Goal: Task Accomplishment & Management: Use online tool/utility

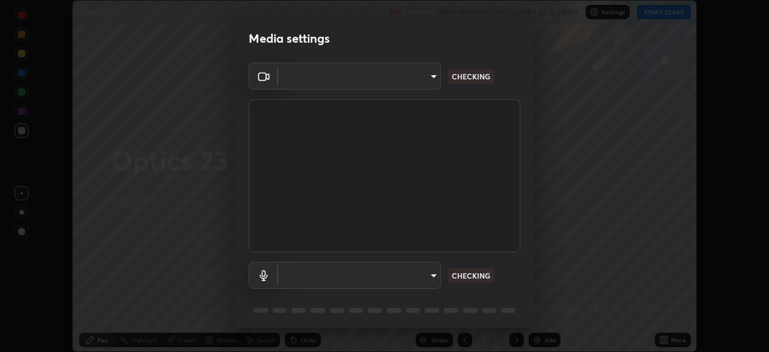
scroll to position [43, 0]
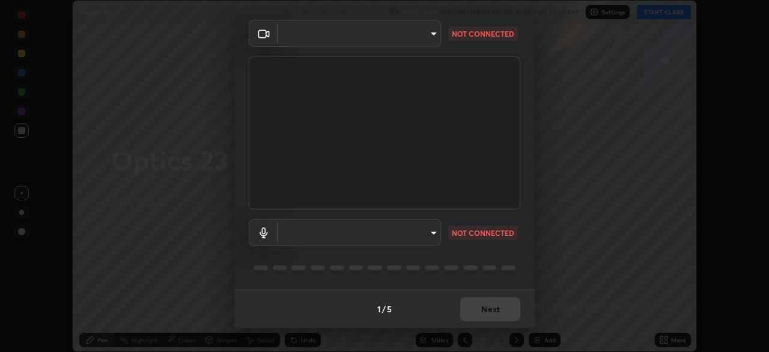
type input "495e9aafafa99ab02b2630cd73316b4ffac4e6b0a44c495734db4bb24564e739"
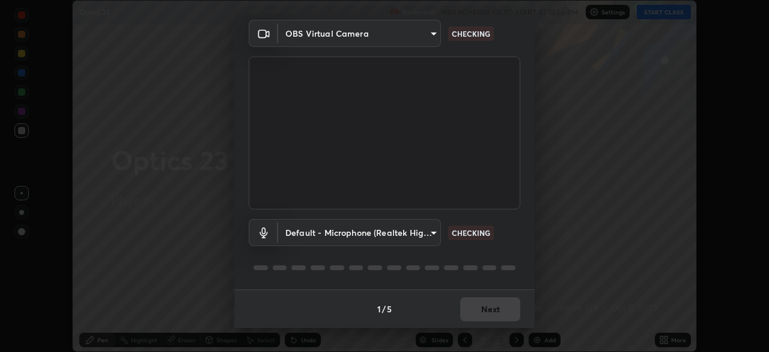
click at [430, 239] on body "Erase all Optics 23 Recording WAS SCHEDULED TO START AT 12:56 PM Settings START…" at bounding box center [384, 176] width 769 height 352
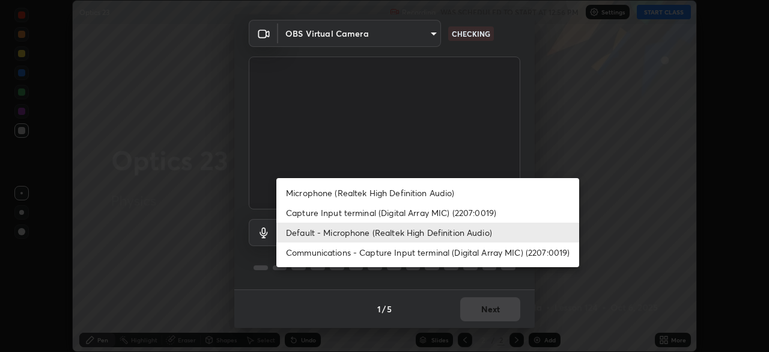
click at [428, 235] on li "Default - Microphone (Realtek High Definition Audio)" at bounding box center [427, 232] width 303 height 20
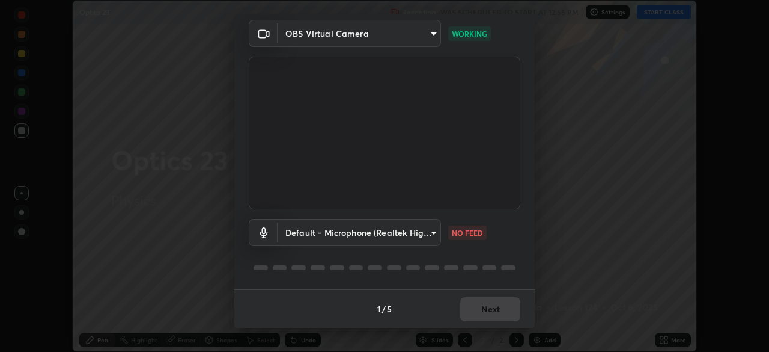
click at [421, 236] on body "Erase all Optics 23 Recording WAS SCHEDULED TO START AT 12:56 PM Settings START…" at bounding box center [384, 176] width 769 height 352
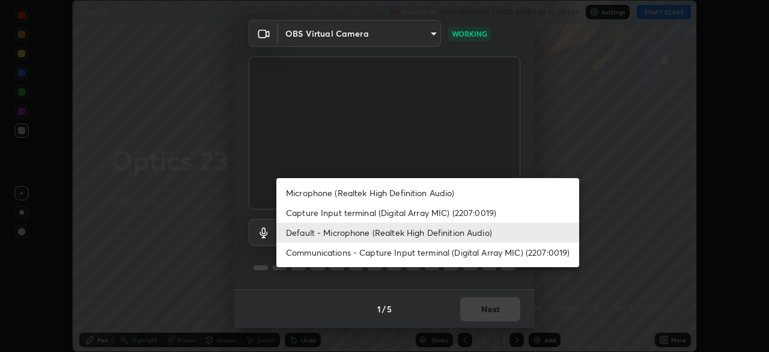
click at [429, 195] on li "Microphone (Realtek High Definition Audio)" at bounding box center [427, 193] width 303 height 20
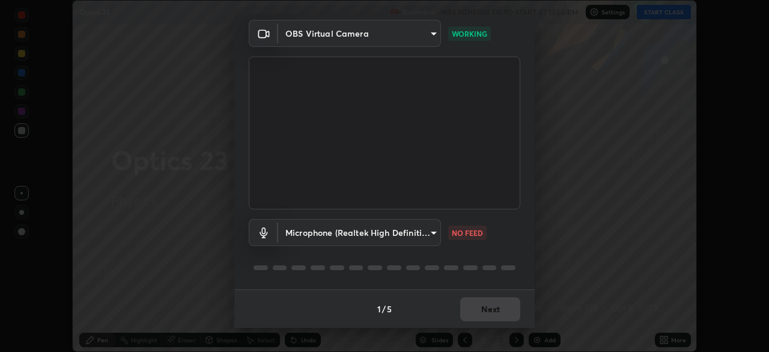
click at [433, 240] on body "Erase all Optics 23 Recording WAS SCHEDULED TO START AT 12:56 PM Settings START…" at bounding box center [384, 176] width 769 height 352
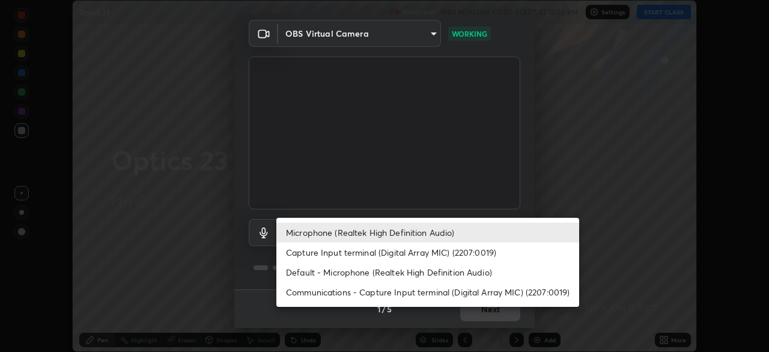
click at [447, 276] on li "Default - Microphone (Realtek High Definition Audio)" at bounding box center [427, 272] width 303 height 20
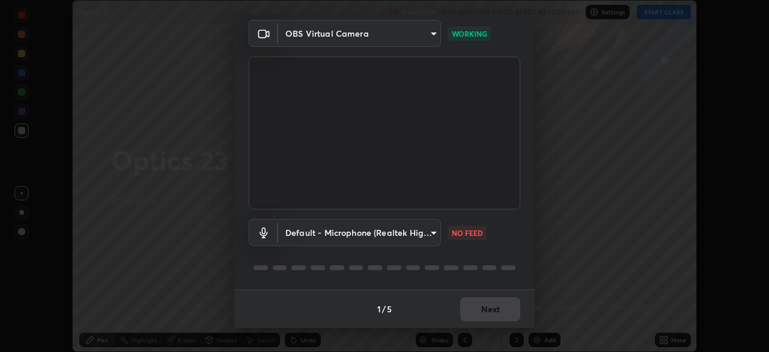
click at [433, 237] on body "Erase all Optics 23 Recording WAS SCHEDULED TO START AT 12:56 PM Settings START…" at bounding box center [384, 176] width 769 height 352
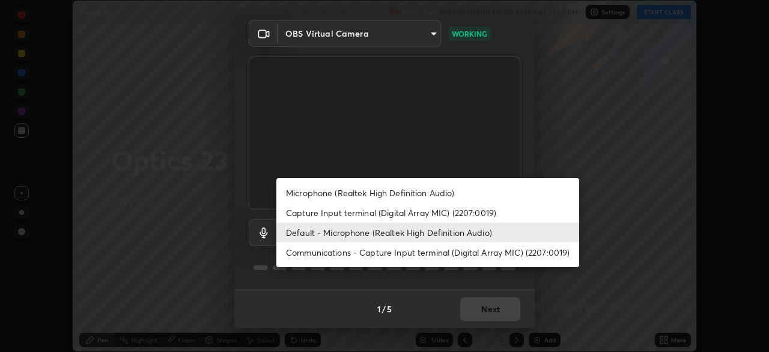
click at [459, 211] on li "Capture Input terminal (Digital Array MIC) (2207:0019)" at bounding box center [427, 213] width 303 height 20
type input "777a9cb96fed7051e1327a3d348188206bd1131dd01961acdc4e2f5f7757d410"
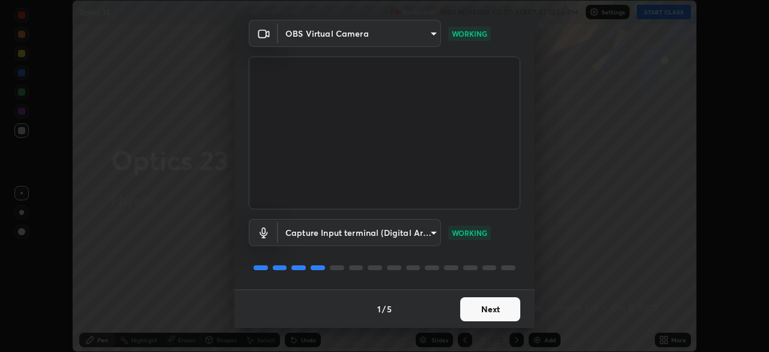
click at [479, 309] on button "Next" at bounding box center [490, 309] width 60 height 24
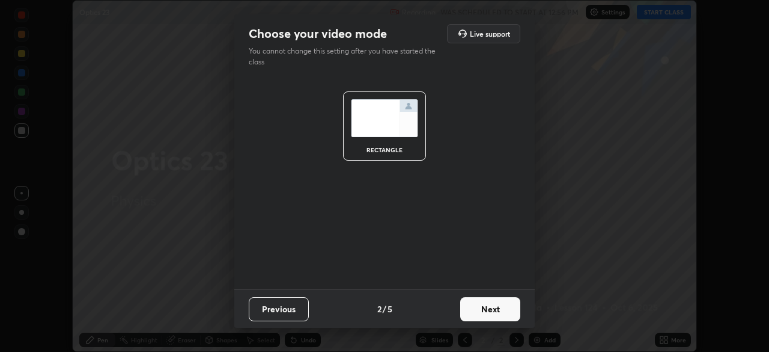
scroll to position [0, 0]
click at [481, 307] on button "Next" at bounding box center [490, 309] width 60 height 24
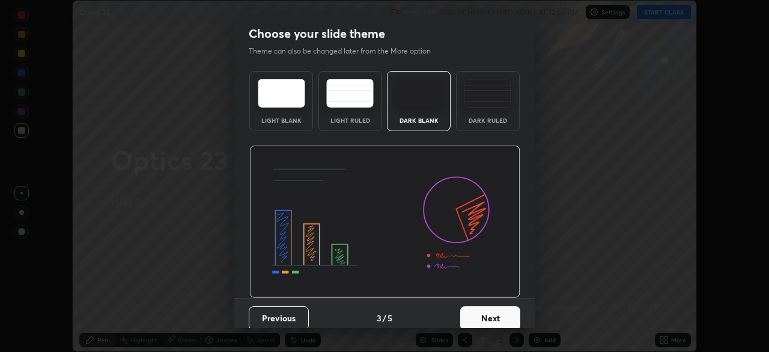
click at [492, 309] on button "Next" at bounding box center [490, 318] width 60 height 24
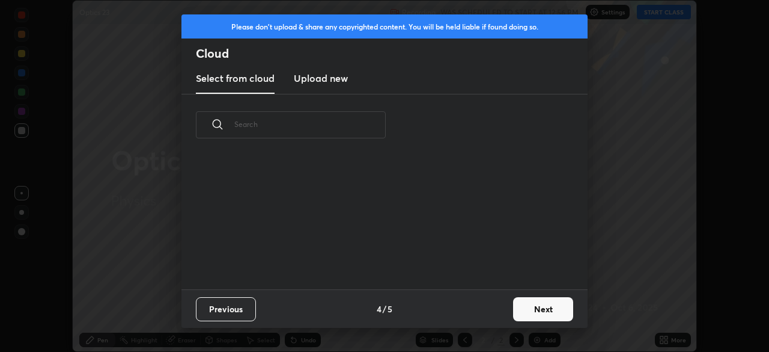
click at [529, 307] on button "Next" at bounding box center [543, 309] width 60 height 24
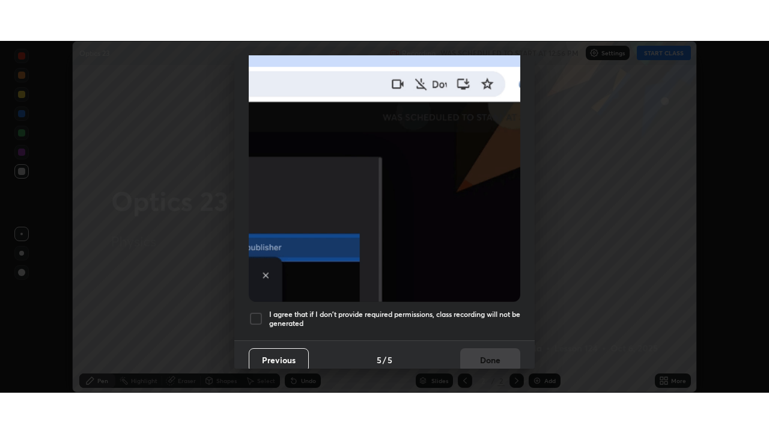
scroll to position [288, 0]
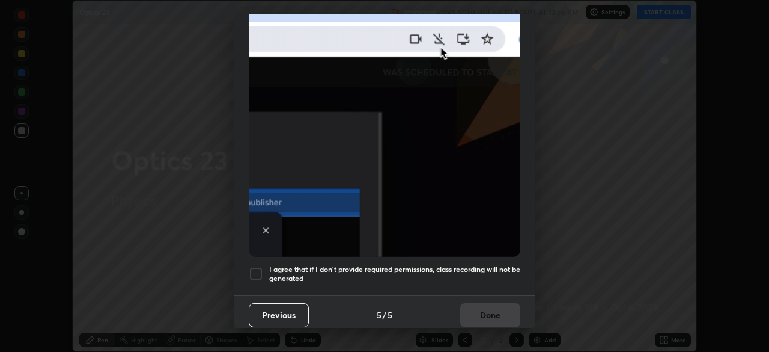
click at [468, 264] on h5 "I agree that if I don't provide required permissions, class recording will not …" at bounding box center [394, 273] width 251 height 19
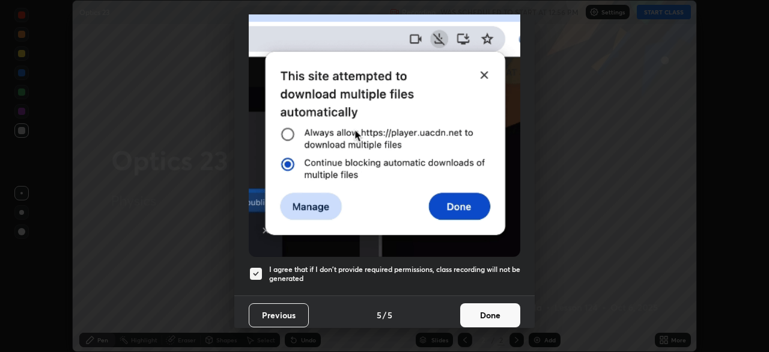
click at [481, 306] on button "Done" at bounding box center [490, 315] width 60 height 24
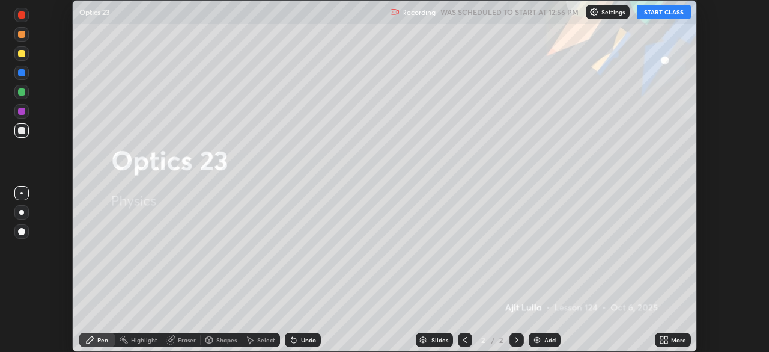
click at [651, 14] on button "START CLASS" at bounding box center [664, 12] width 54 height 14
click at [660, 340] on icon at bounding box center [661, 341] width 3 height 3
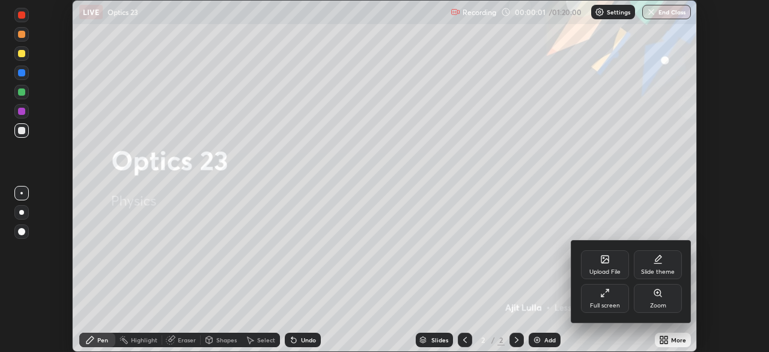
click at [615, 308] on div "Full screen" at bounding box center [605, 305] width 30 height 6
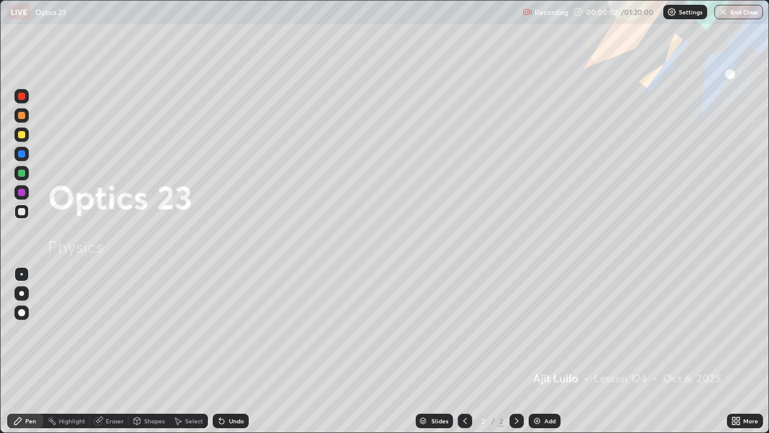
scroll to position [433, 769]
click at [548, 351] on div "Add" at bounding box center [549, 421] width 11 height 6
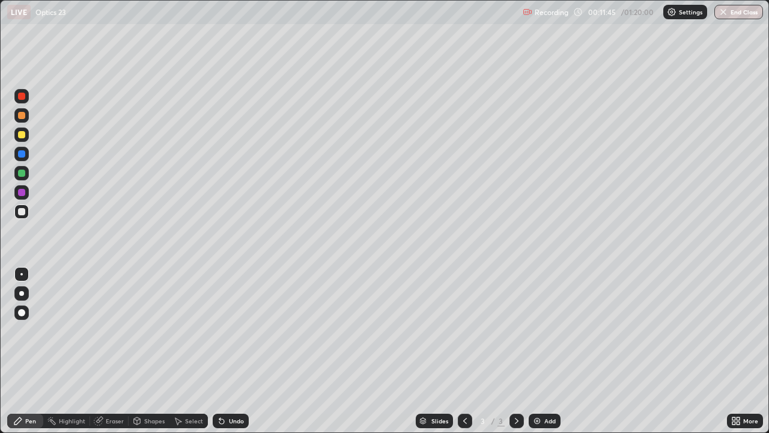
click at [21, 136] on div at bounding box center [21, 134] width 7 height 7
click at [240, 351] on div "Undo" at bounding box center [236, 421] width 15 height 6
click at [241, 351] on div "Undo" at bounding box center [236, 421] width 15 height 6
click at [22, 212] on div at bounding box center [21, 211] width 7 height 7
click at [233, 351] on div "Undo" at bounding box center [236, 421] width 15 height 6
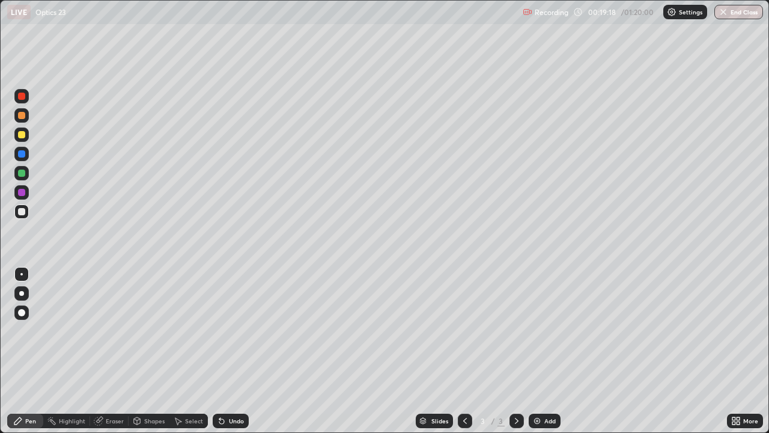
click at [231, 351] on div "Undo" at bounding box center [236, 421] width 15 height 6
click at [230, 351] on div "Undo" at bounding box center [236, 421] width 15 height 6
click at [229, 351] on div "Undo" at bounding box center [236, 421] width 15 height 6
click at [225, 351] on div "Undo" at bounding box center [231, 420] width 36 height 14
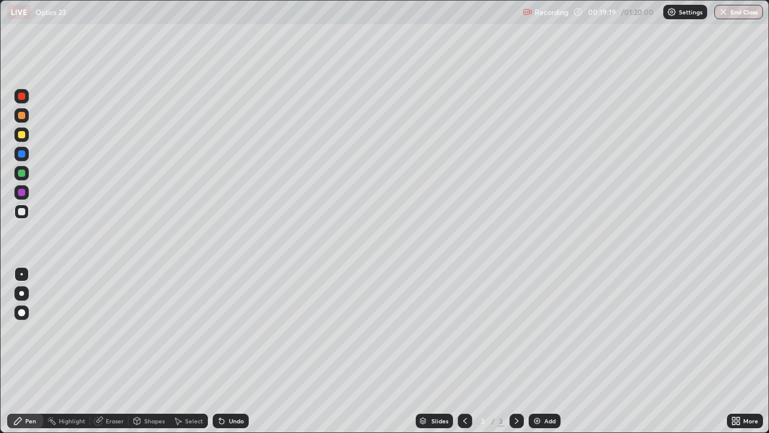
click at [224, 351] on icon at bounding box center [222, 421] width 10 height 10
click at [225, 351] on icon at bounding box center [222, 421] width 10 height 10
click at [229, 351] on div "Undo" at bounding box center [236, 421] width 15 height 6
click at [541, 351] on div "Add" at bounding box center [545, 420] width 32 height 14
click at [26, 138] on div at bounding box center [21, 134] width 14 height 14
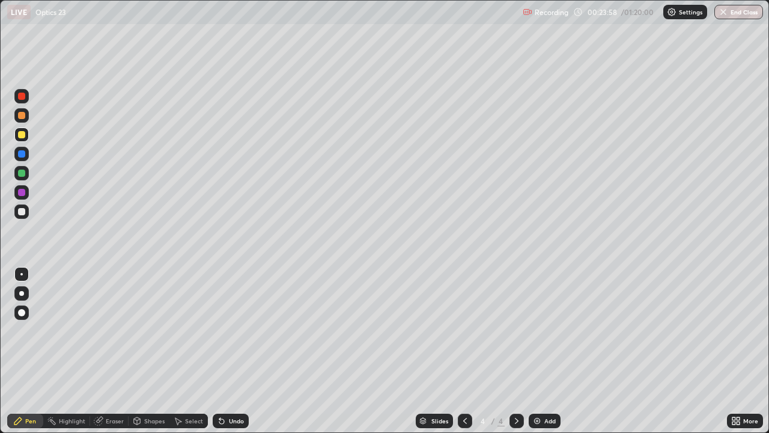
click at [243, 351] on div "Undo" at bounding box center [231, 420] width 36 height 14
click at [245, 351] on div "Undo" at bounding box center [231, 420] width 36 height 14
click at [230, 351] on div "Undo" at bounding box center [231, 420] width 36 height 14
click at [232, 351] on div "Undo" at bounding box center [236, 421] width 15 height 6
click at [236, 351] on div "Undo" at bounding box center [236, 421] width 15 height 6
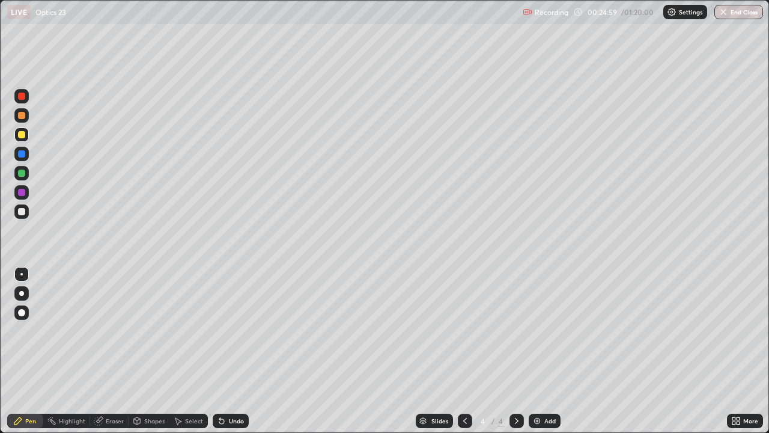
click at [237, 351] on div "Undo" at bounding box center [236, 421] width 15 height 6
click at [239, 351] on div "Undo" at bounding box center [231, 420] width 36 height 14
click at [549, 351] on div "Add" at bounding box center [545, 420] width 32 height 14
click at [26, 210] on div at bounding box center [21, 211] width 14 height 14
click at [539, 351] on img at bounding box center [537, 421] width 10 height 10
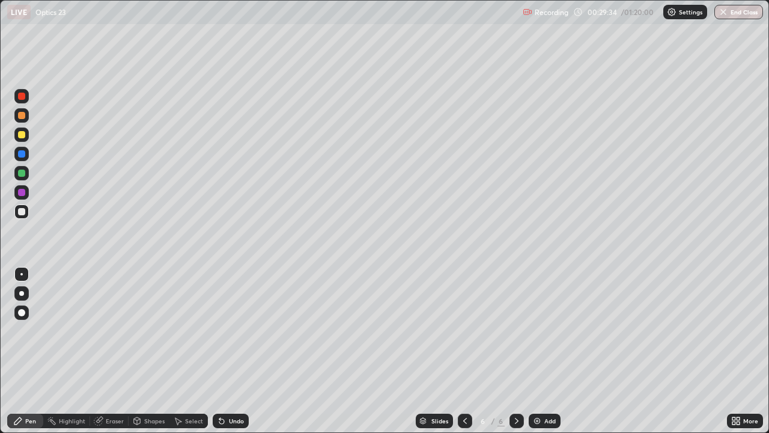
click at [23, 132] on div at bounding box center [21, 134] width 7 height 7
click at [542, 351] on div "Add" at bounding box center [545, 420] width 32 height 14
click at [459, 351] on div at bounding box center [465, 420] width 14 height 14
click at [510, 351] on div at bounding box center [517, 420] width 14 height 14
click at [462, 351] on div at bounding box center [465, 420] width 14 height 14
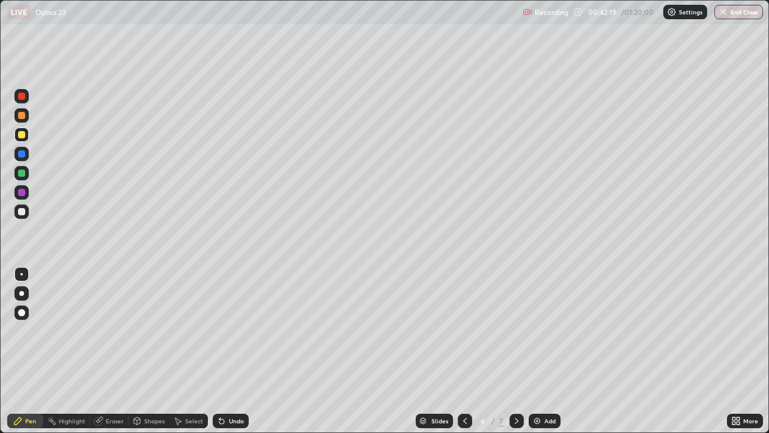
click at [516, 351] on icon at bounding box center [517, 421] width 10 height 10
click at [464, 351] on icon at bounding box center [465, 421] width 10 height 10
click at [516, 351] on icon at bounding box center [517, 421] width 10 height 10
click at [552, 351] on div "Add" at bounding box center [549, 421] width 11 height 6
click at [26, 215] on div at bounding box center [21, 211] width 14 height 14
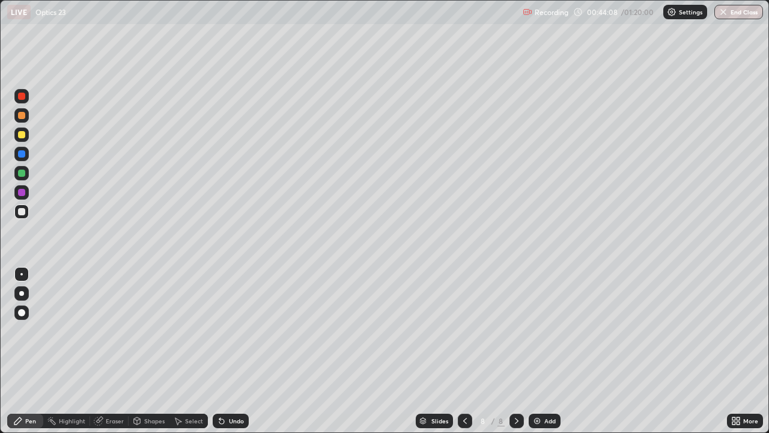
click at [26, 137] on div at bounding box center [21, 134] width 14 height 14
click at [233, 351] on div "Undo" at bounding box center [236, 421] width 15 height 6
click at [230, 351] on div "Undo" at bounding box center [236, 421] width 15 height 6
click at [230, 351] on div "Undo" at bounding box center [231, 420] width 36 height 14
click at [231, 351] on div "Undo" at bounding box center [236, 421] width 15 height 6
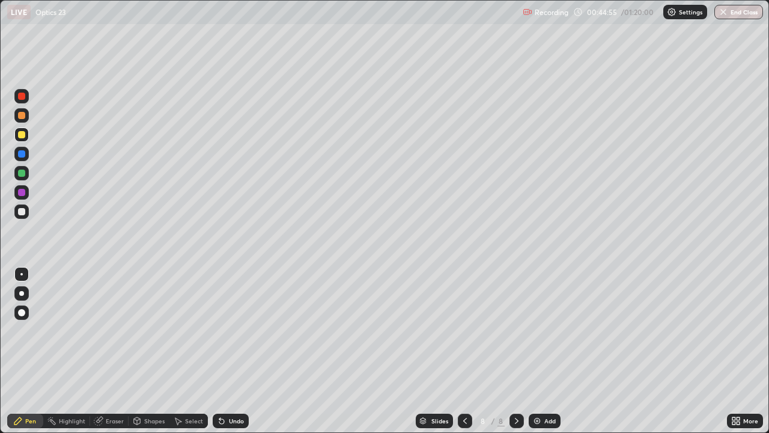
click at [232, 351] on div "Undo" at bounding box center [236, 421] width 15 height 6
click at [233, 351] on div "Undo" at bounding box center [236, 421] width 15 height 6
click at [234, 351] on div "Undo" at bounding box center [236, 421] width 15 height 6
click at [226, 351] on div "Undo" at bounding box center [231, 420] width 36 height 14
click at [17, 217] on div at bounding box center [21, 211] width 14 height 14
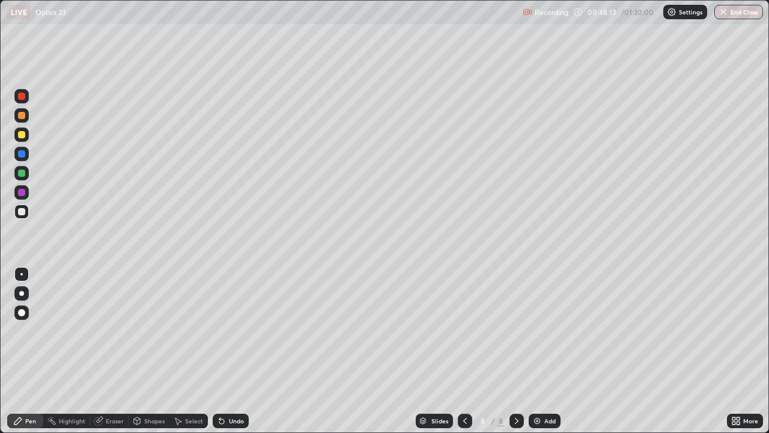
click at [537, 351] on img at bounding box center [537, 421] width 10 height 10
click at [459, 351] on div at bounding box center [465, 420] width 14 height 14
click at [462, 351] on icon at bounding box center [465, 421] width 10 height 10
click at [464, 351] on icon at bounding box center [465, 421] width 10 height 10
click at [520, 351] on icon at bounding box center [517, 421] width 10 height 10
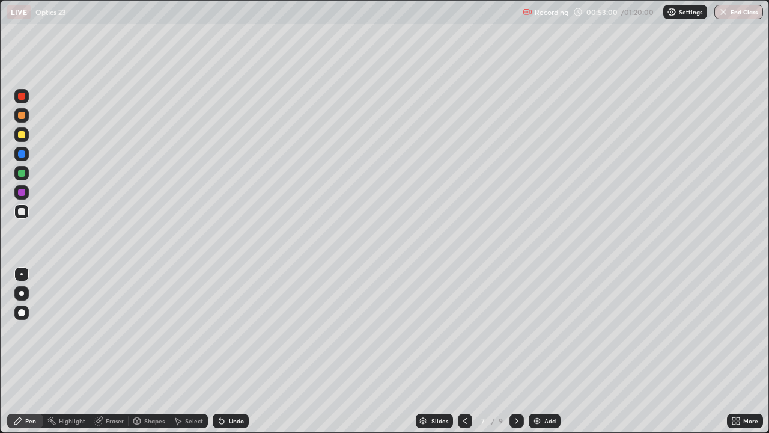
click at [517, 351] on div at bounding box center [517, 420] width 14 height 14
click at [516, 351] on icon at bounding box center [517, 421] width 10 height 10
click at [24, 138] on div at bounding box center [21, 134] width 14 height 14
click at [23, 212] on div at bounding box center [21, 211] width 7 height 7
click at [28, 136] on div at bounding box center [21, 134] width 14 height 14
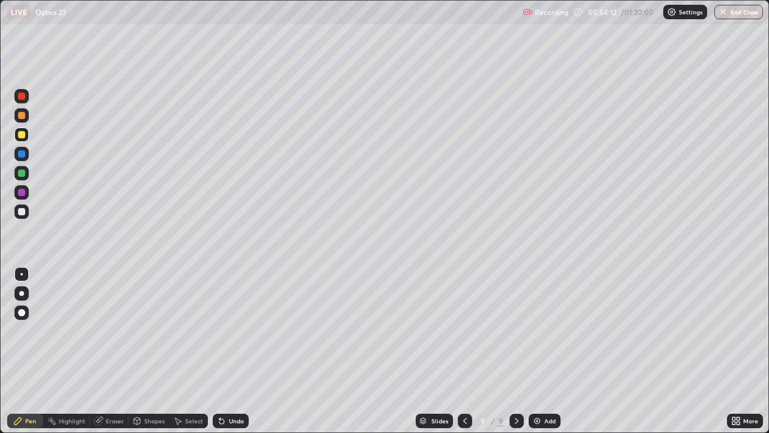
click at [28, 215] on div at bounding box center [21, 211] width 14 height 14
click at [548, 351] on div "Add" at bounding box center [549, 421] width 11 height 6
click at [22, 135] on div at bounding box center [21, 134] width 7 height 7
click at [233, 351] on div "Undo" at bounding box center [236, 421] width 15 height 6
click at [26, 139] on div at bounding box center [21, 134] width 14 height 14
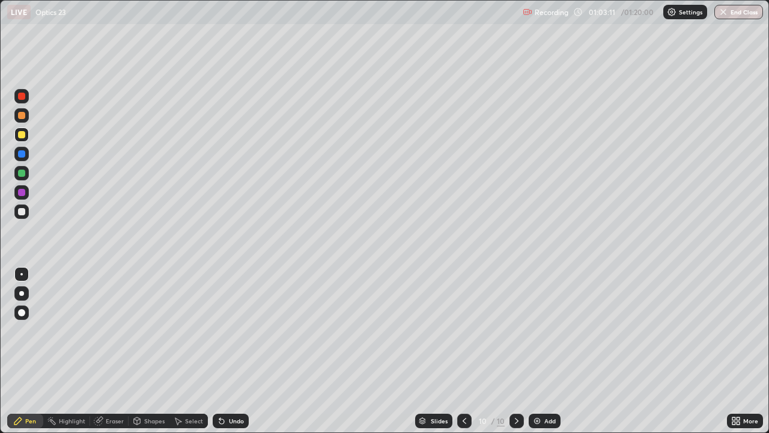
click at [26, 217] on div at bounding box center [21, 211] width 14 height 14
click at [554, 351] on div "Add" at bounding box center [549, 421] width 11 height 6
click at [22, 135] on div at bounding box center [21, 134] width 7 height 7
click at [535, 351] on img at bounding box center [537, 421] width 10 height 10
click at [725, 16] on img "button" at bounding box center [724, 12] width 10 height 10
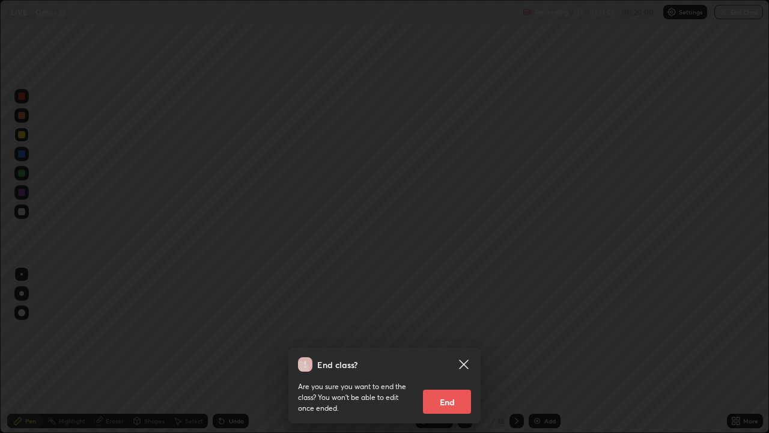
click at [438, 351] on button "End" at bounding box center [447, 401] width 48 height 24
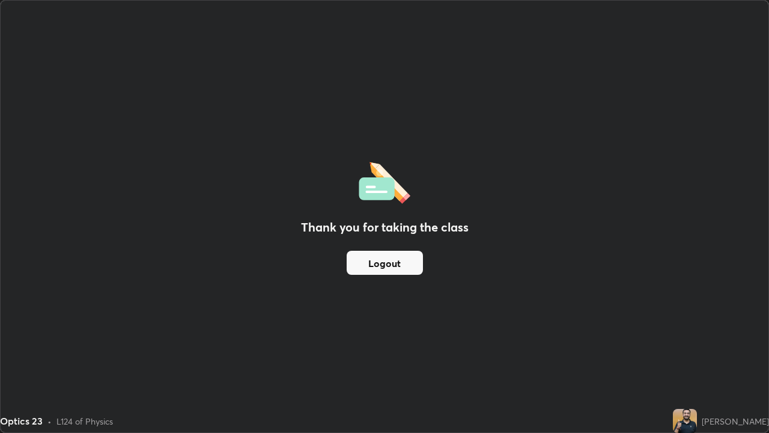
click at [397, 270] on button "Logout" at bounding box center [385, 263] width 76 height 24
